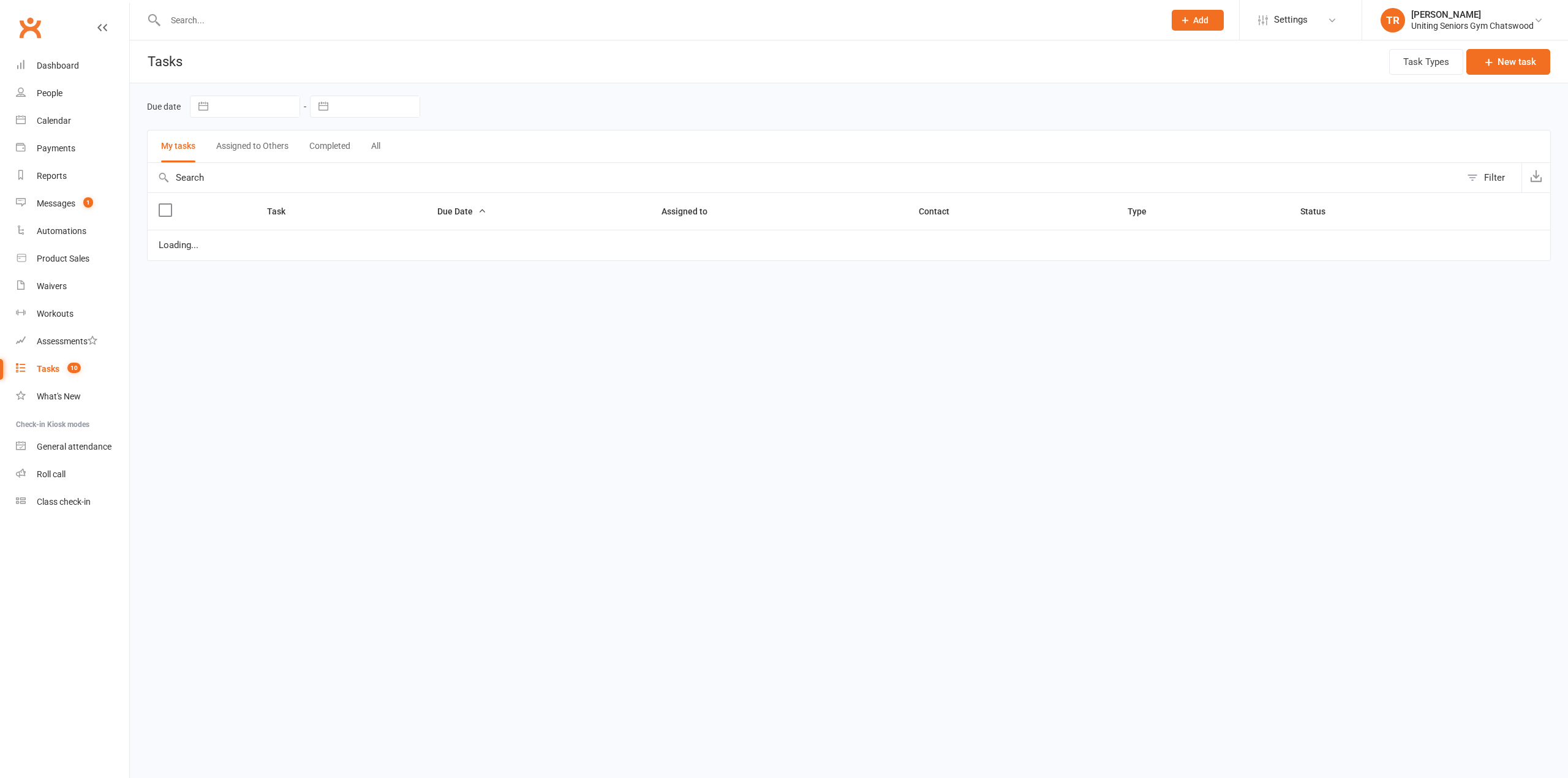
select select "started"
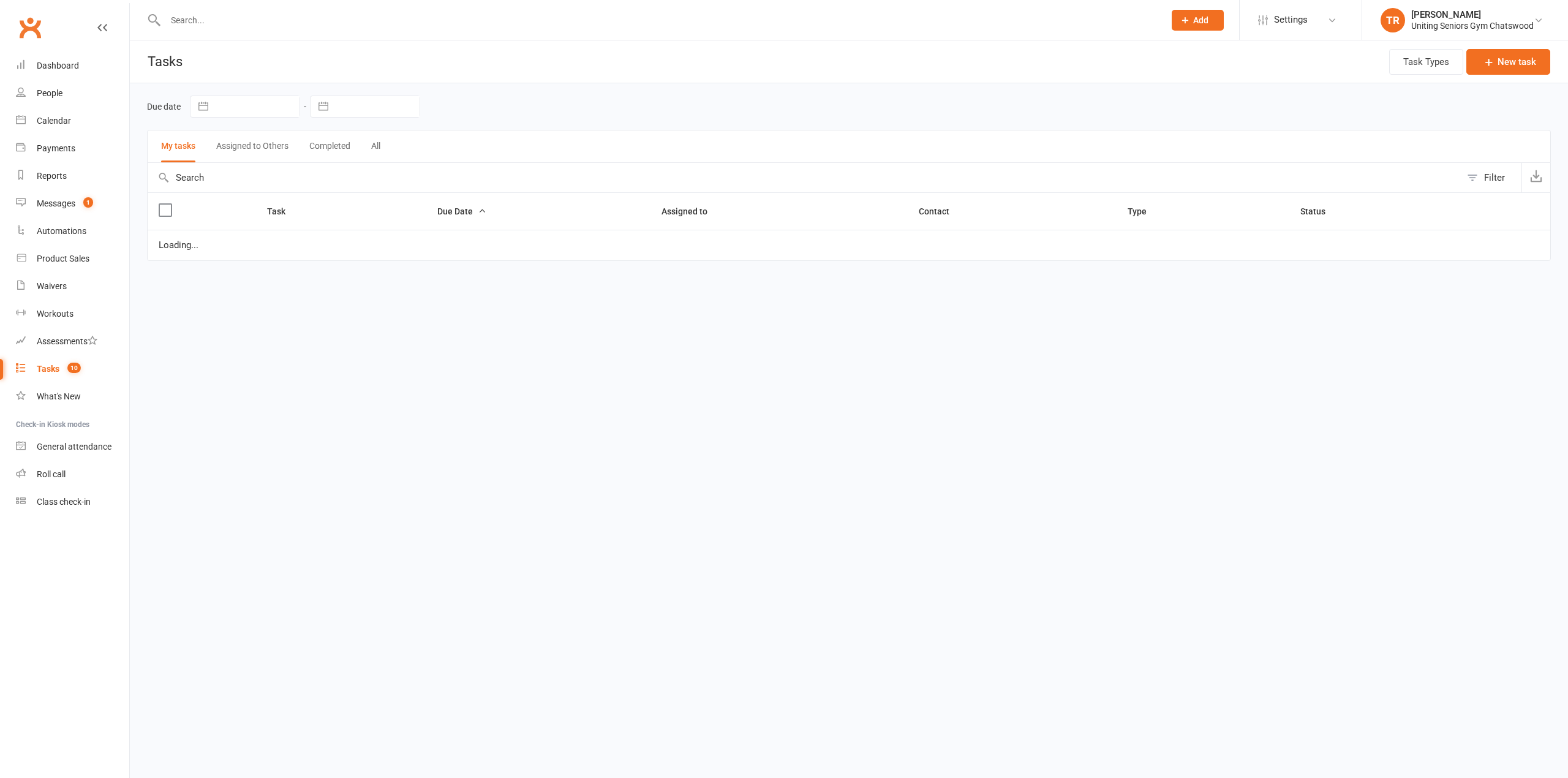
select select "started"
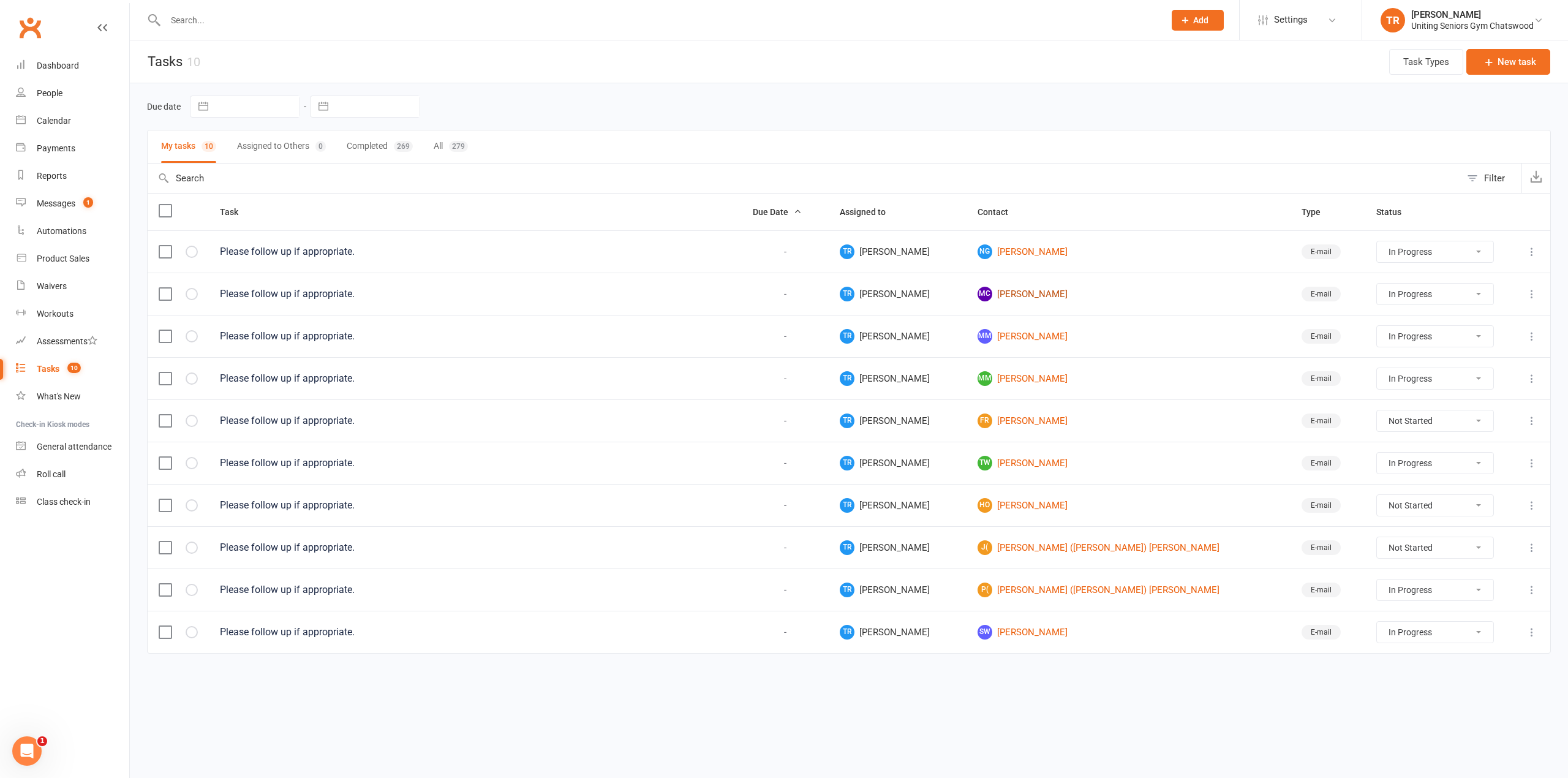
click at [1034, 300] on link "MC [PERSON_NAME]" at bounding box center [1129, 293] width 302 height 15
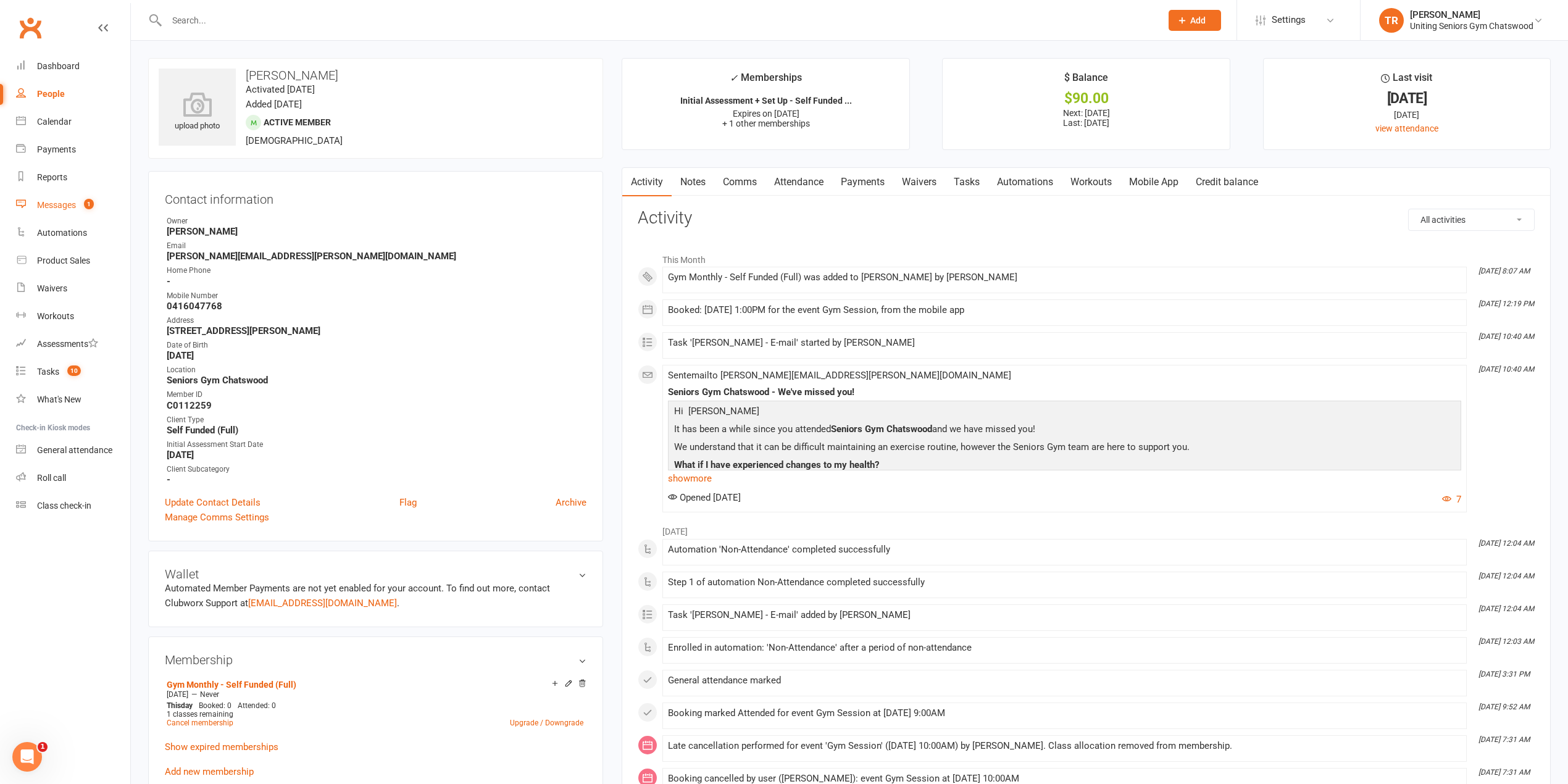
click at [50, 195] on link "Messages 1" at bounding box center [73, 205] width 114 height 28
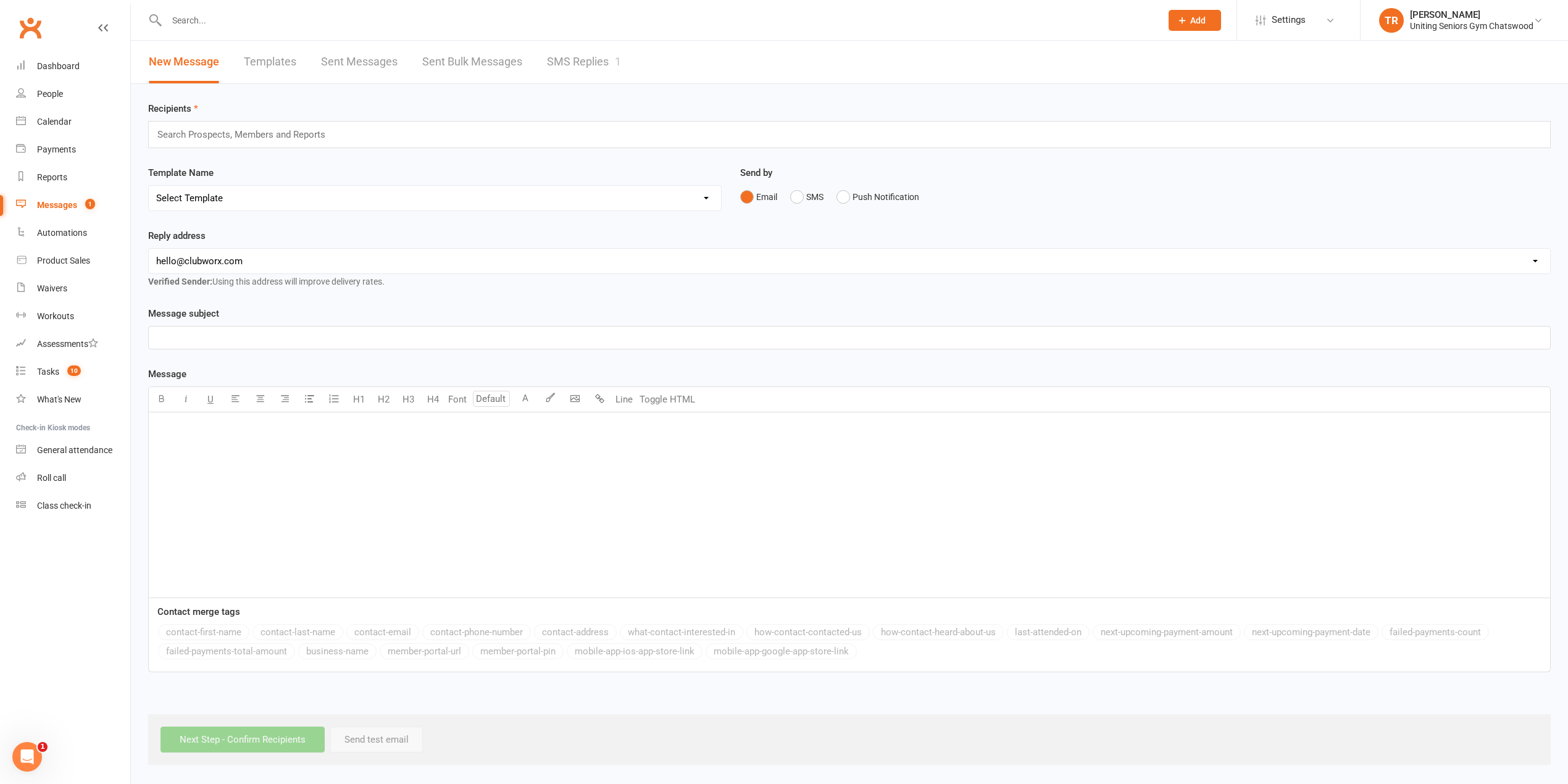
click at [589, 60] on link "SMS Replies 1" at bounding box center [584, 62] width 74 height 43
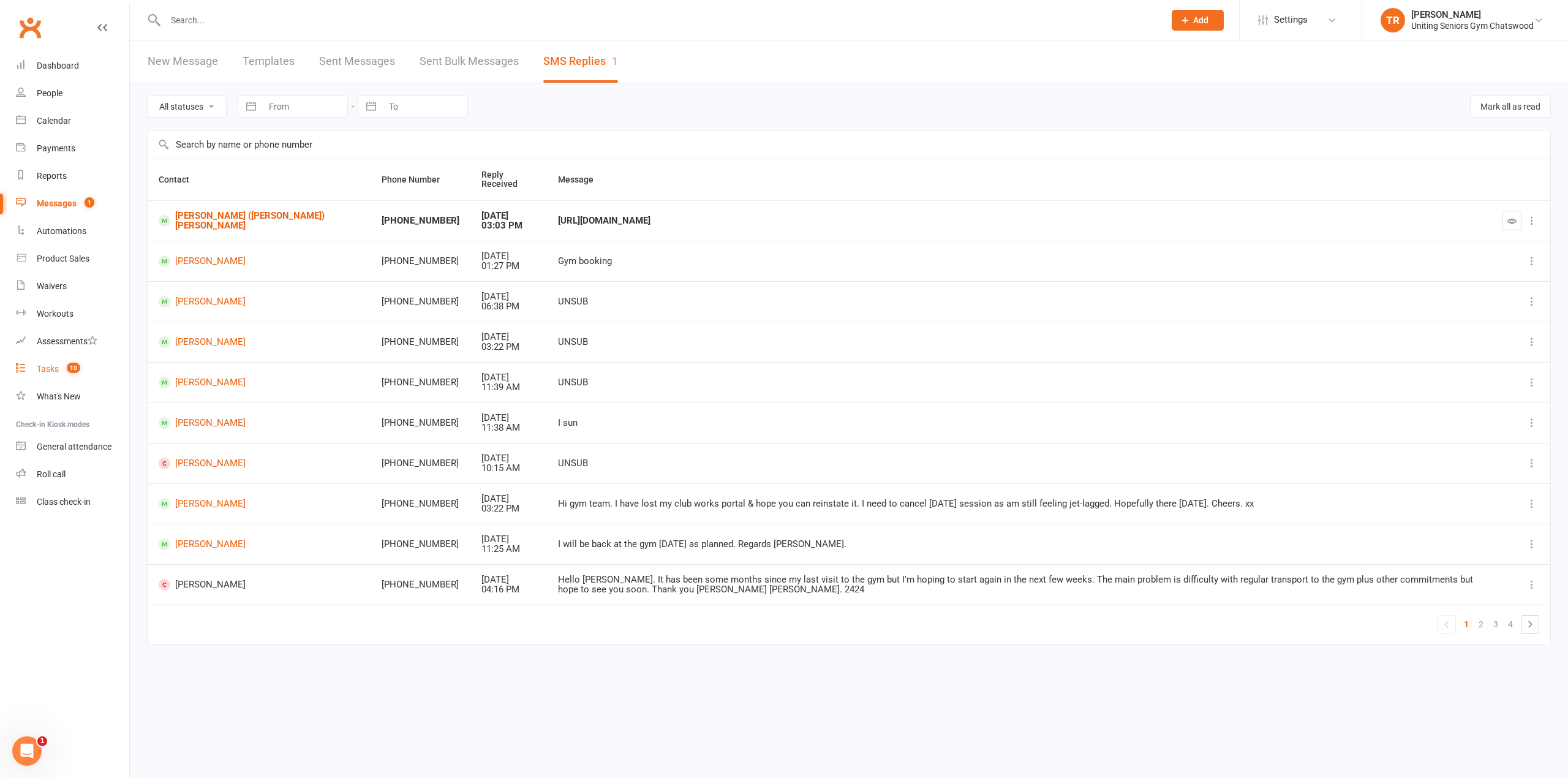
click at [76, 363] on span "10" at bounding box center [73, 368] width 13 height 10
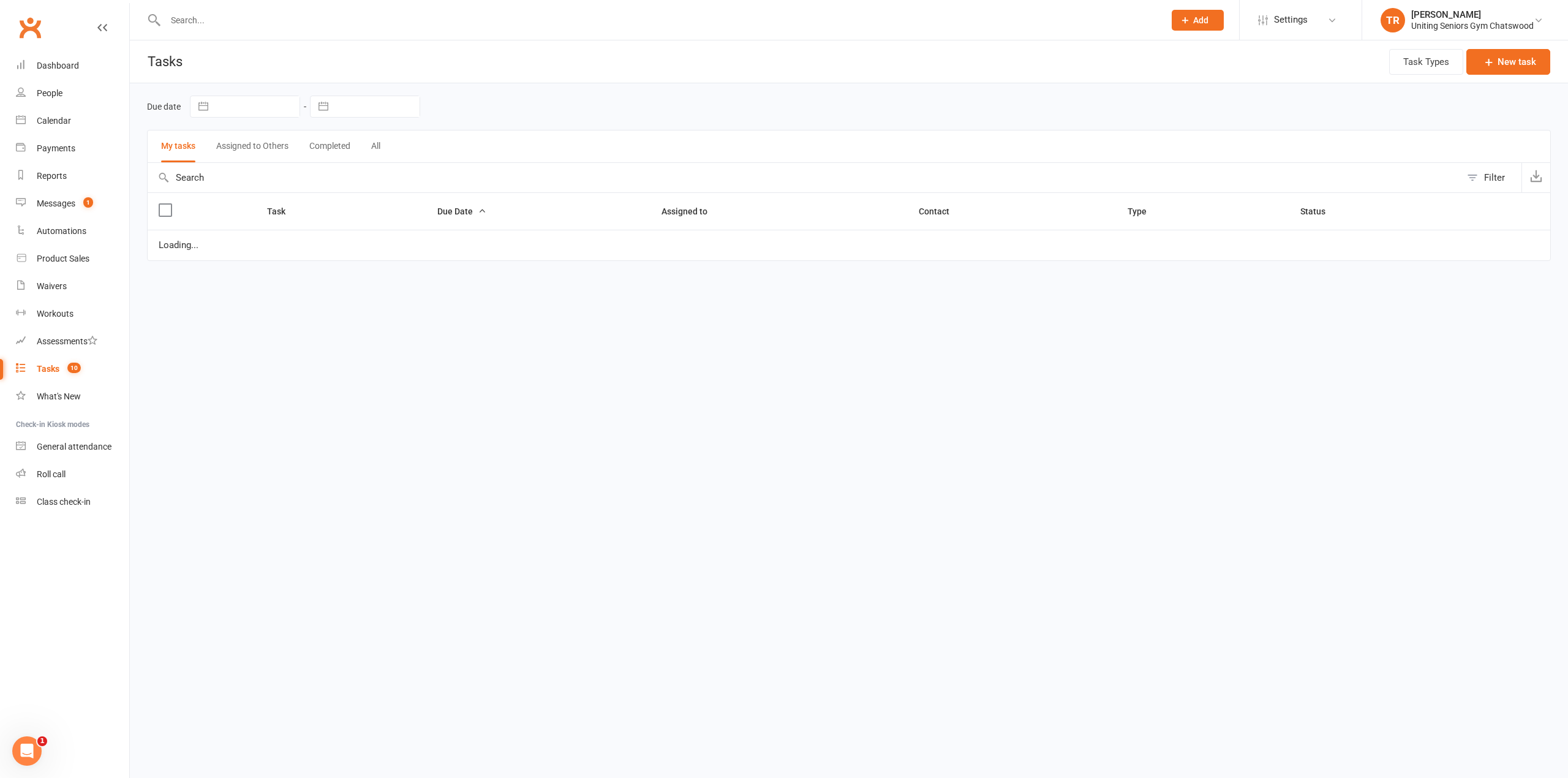
select select "started"
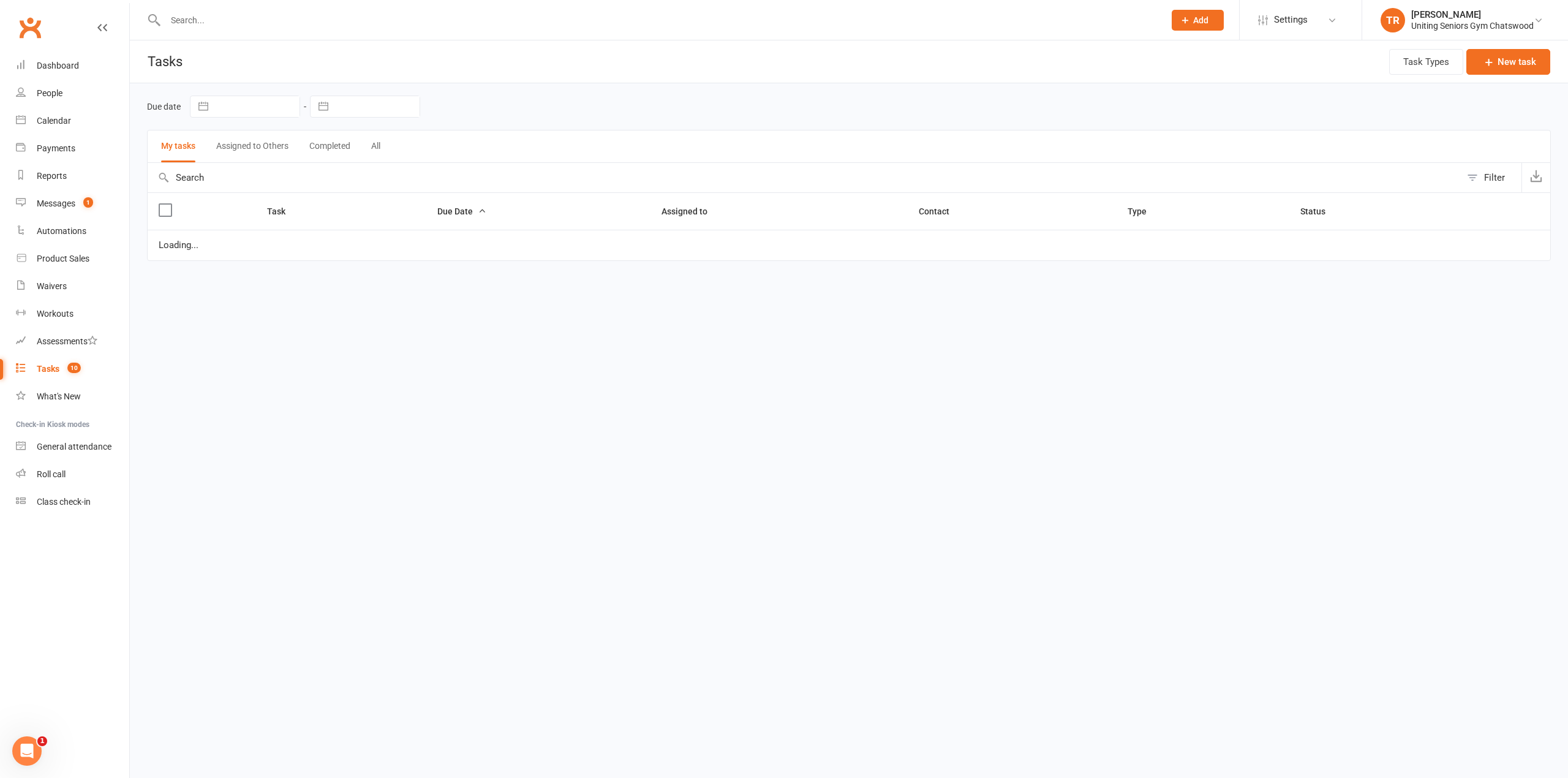
select select "started"
